Goal: Task Accomplishment & Management: Use online tool/utility

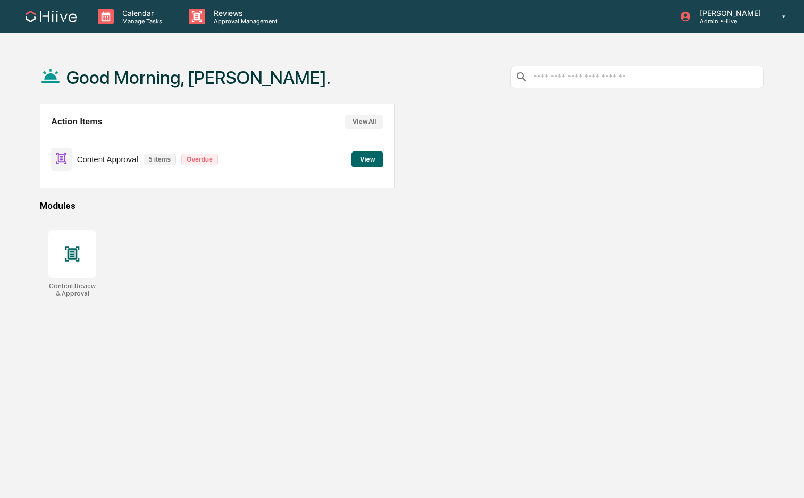
click at [131, 170] on div "Content Approval 5 items Overdue" at bounding box center [137, 159] width 172 height 25
click at [105, 157] on p "Content Approval" at bounding box center [107, 159] width 61 height 9
click at [392, 159] on div "Action Items View All Content Approval 5 items Overdue View" at bounding box center [217, 146] width 355 height 85
click at [377, 158] on button "View" at bounding box center [367, 160] width 32 height 16
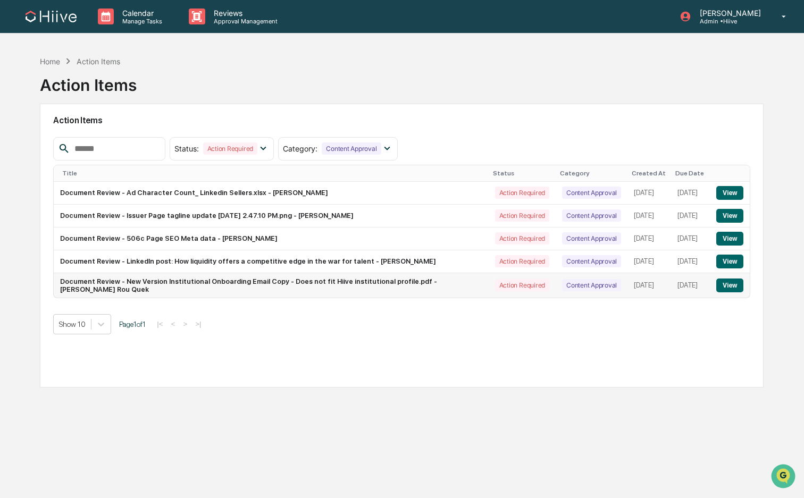
click at [732, 289] on button "View" at bounding box center [729, 286] width 27 height 14
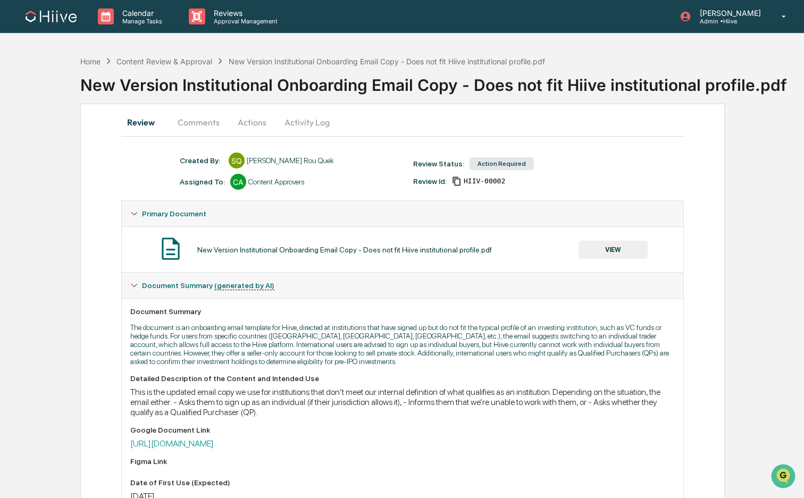
click at [608, 243] on button "VIEW" at bounding box center [612, 250] width 69 height 18
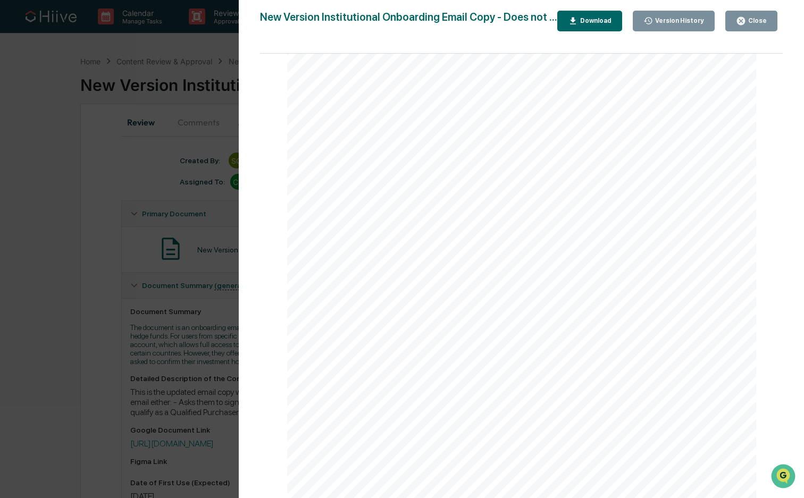
scroll to position [816, 0]
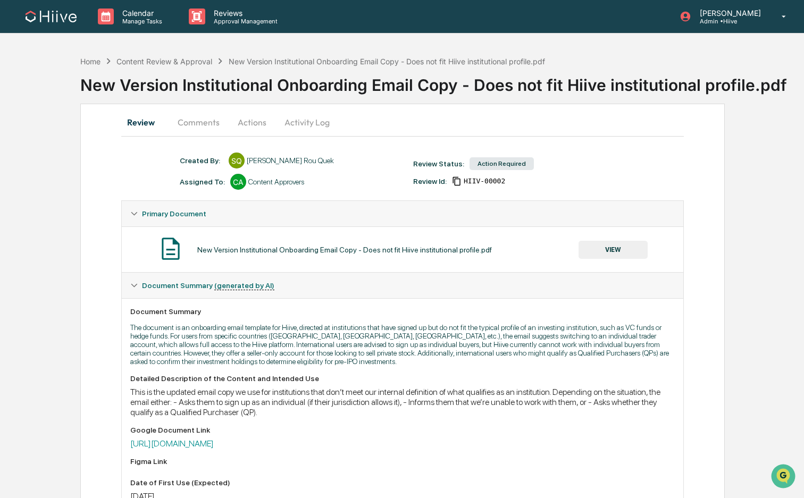
click at [259, 127] on button "Actions" at bounding box center [252, 123] width 48 height 26
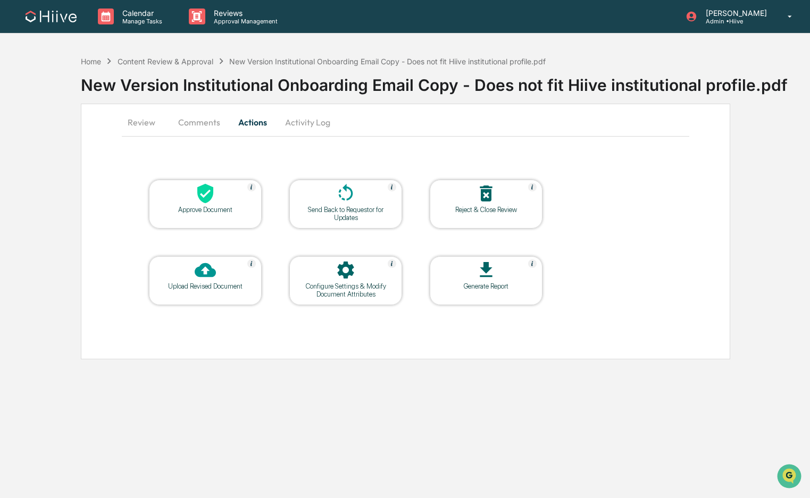
click at [210, 208] on div "Approve Document" at bounding box center [205, 210] width 96 height 8
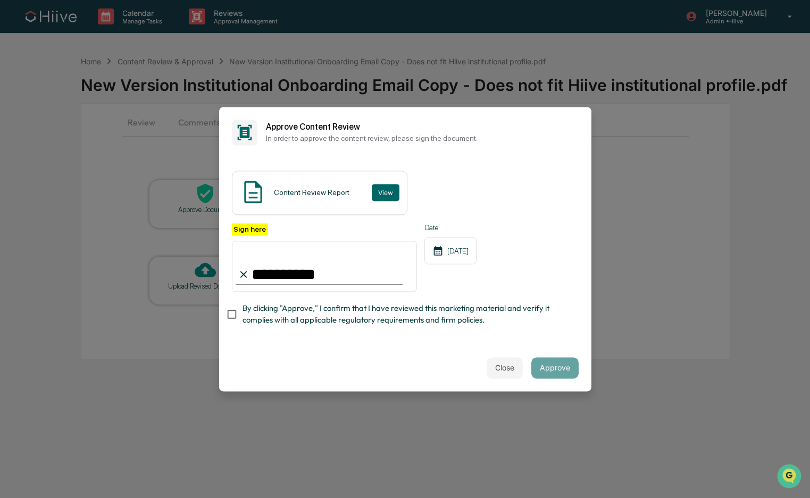
type input "**********"
click at [269, 307] on span "By clicking "Approve," I confirm that I have reviewed this marketing material a…" at bounding box center [406, 315] width 328 height 24
click at [561, 375] on button "Approve" at bounding box center [554, 367] width 47 height 21
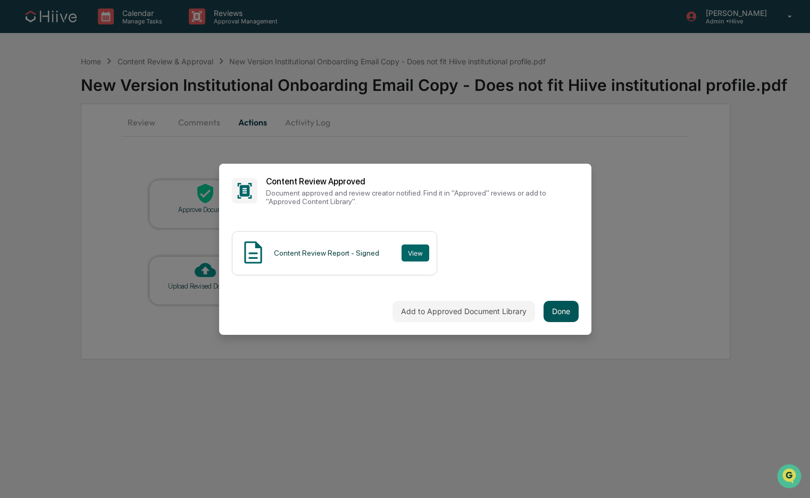
click at [566, 308] on button "Done" at bounding box center [560, 311] width 35 height 21
